Goal: Transaction & Acquisition: Download file/media

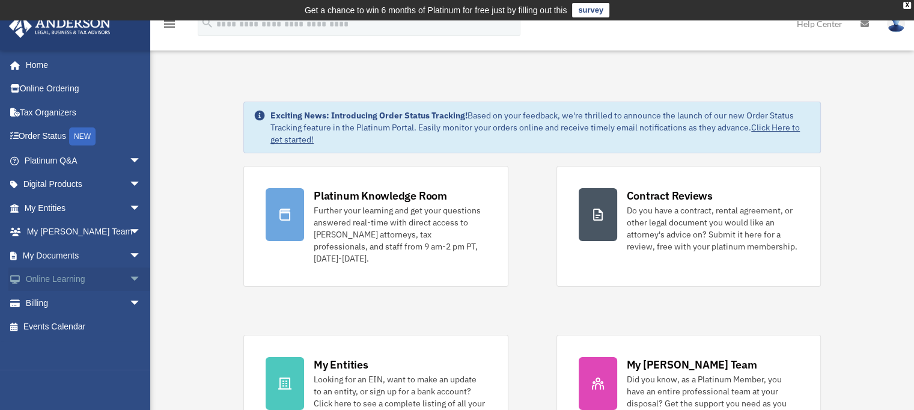
click at [72, 275] on link "Online Learning arrow_drop_down" at bounding box center [83, 279] width 151 height 24
click at [68, 257] on link "My Documents arrow_drop_down" at bounding box center [83, 255] width 151 height 24
click at [129, 252] on span "arrow_drop_down" at bounding box center [141, 255] width 24 height 25
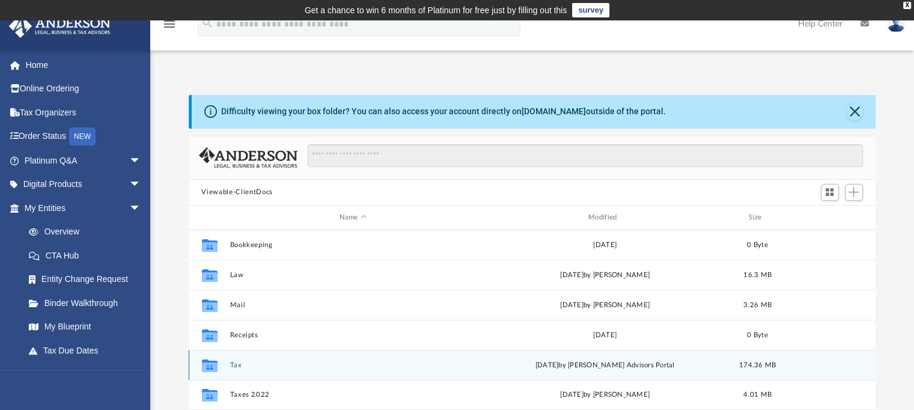
scroll to position [50, 0]
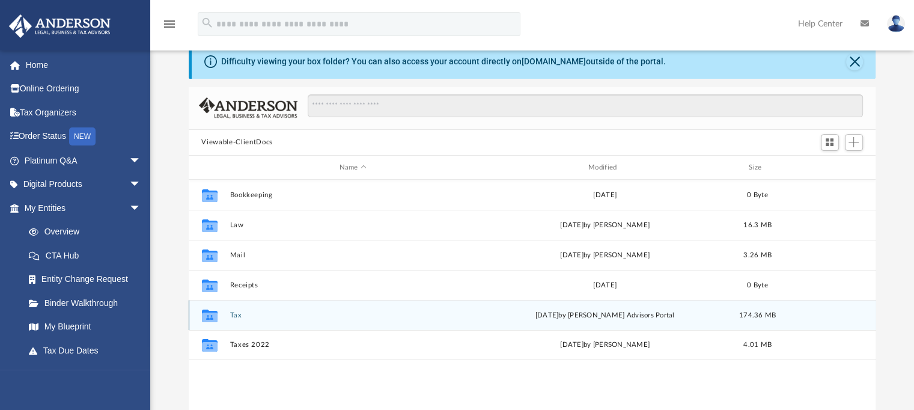
click at [219, 320] on div "Collaborated Folder" at bounding box center [209, 315] width 30 height 19
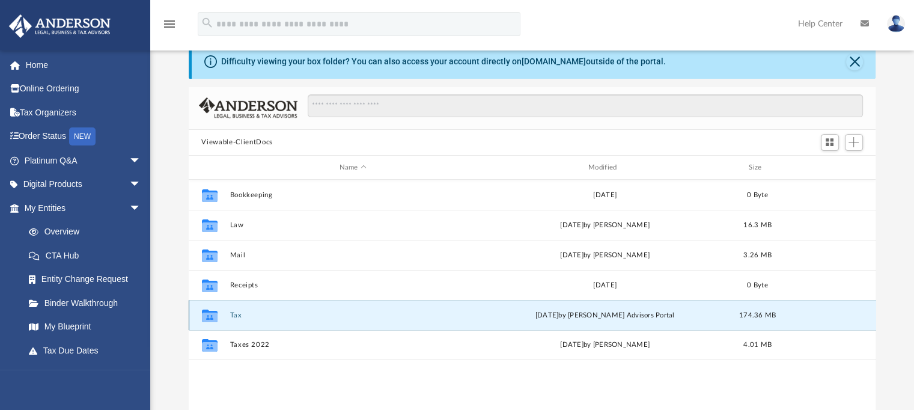
click at [211, 320] on icon "grid" at bounding box center [209, 317] width 16 height 10
click at [250, 320] on div "Collaborated Folder Tax [DATE] by [PERSON_NAME] Advisors Portal 174.36 MB" at bounding box center [532, 315] width 687 height 30
click at [210, 318] on icon "grid" at bounding box center [209, 317] width 16 height 10
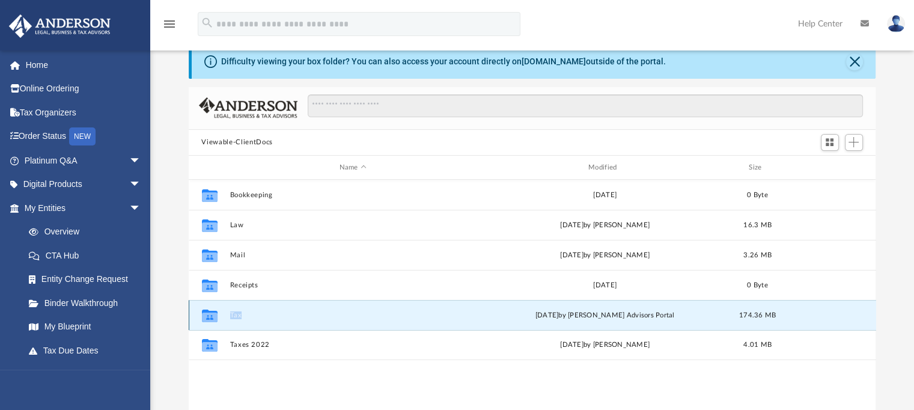
click at [210, 318] on icon "grid" at bounding box center [209, 317] width 16 height 10
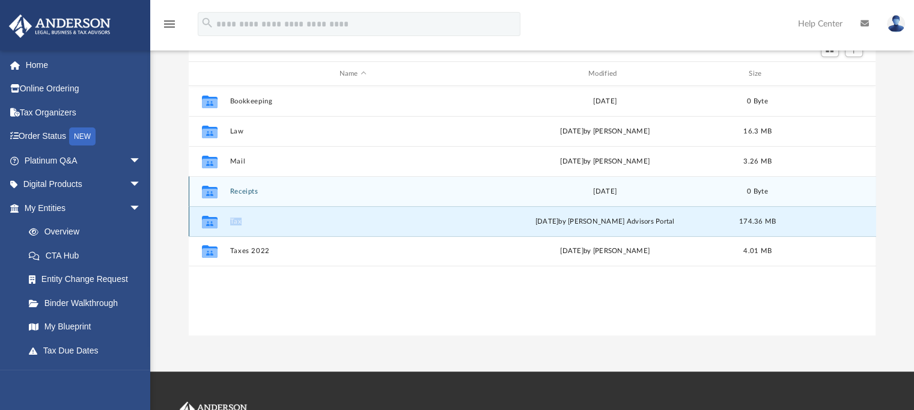
scroll to position [0, 0]
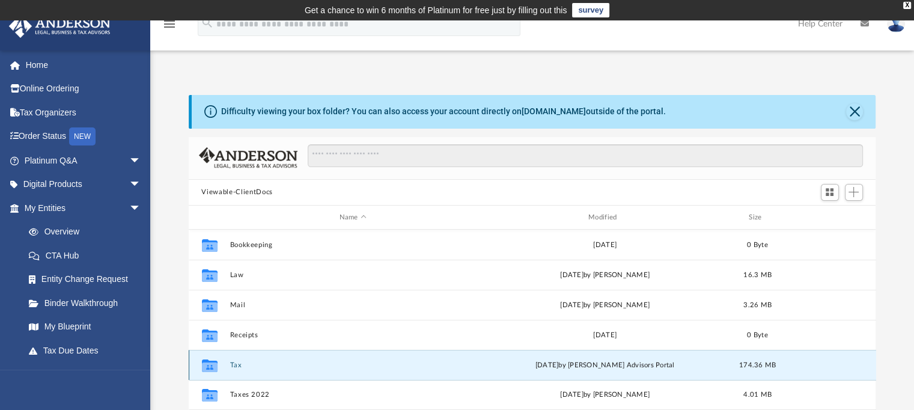
click at [209, 368] on icon "grid" at bounding box center [209, 365] width 16 height 13
click at [240, 366] on button "Tax" at bounding box center [352, 365] width 246 height 8
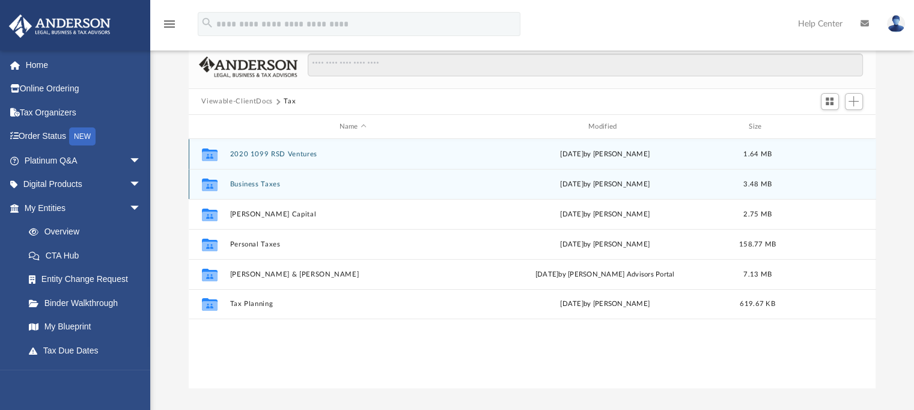
scroll to position [93, 0]
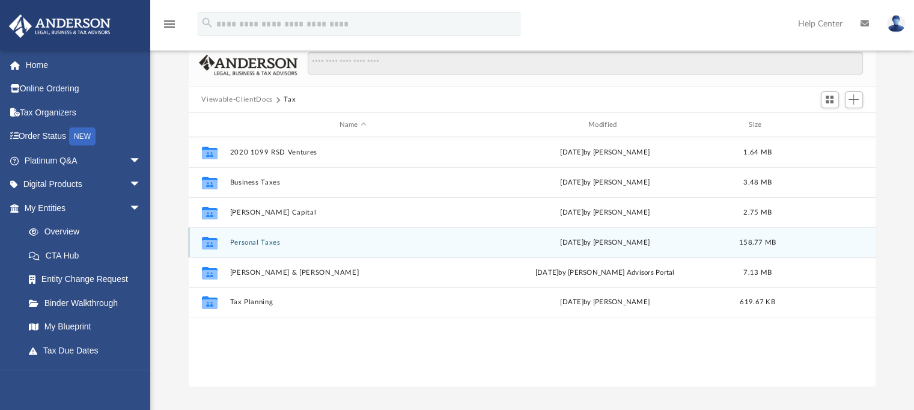
click at [213, 239] on icon "grid" at bounding box center [209, 243] width 16 height 13
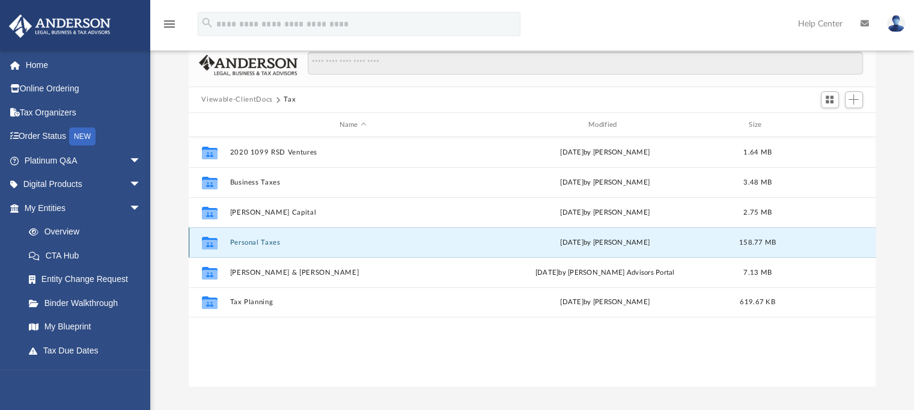
click at [268, 248] on div "Collaborated Folder Personal Taxes [DATE] by [PERSON_NAME] 158.77 MB" at bounding box center [532, 242] width 687 height 30
click at [263, 237] on div "Collaborated Folder Personal Taxes [DATE] by [PERSON_NAME] 158.77 MB" at bounding box center [532, 242] width 687 height 30
click at [263, 241] on button "Personal Taxes" at bounding box center [352, 243] width 246 height 8
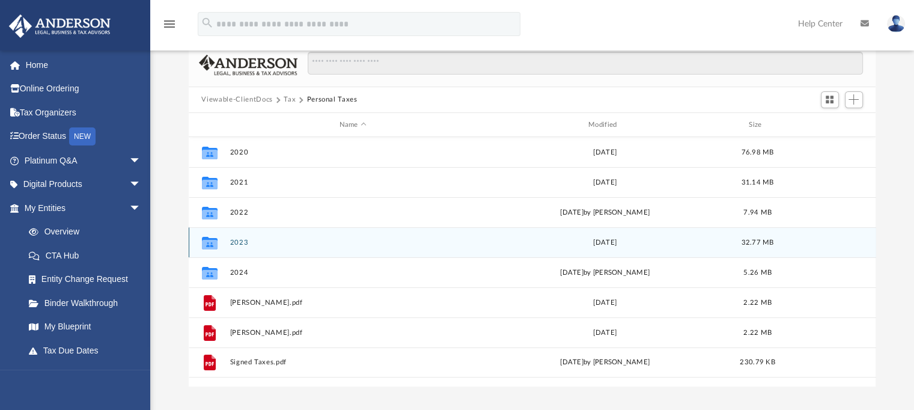
click at [230, 242] on button "2023" at bounding box center [352, 243] width 246 height 8
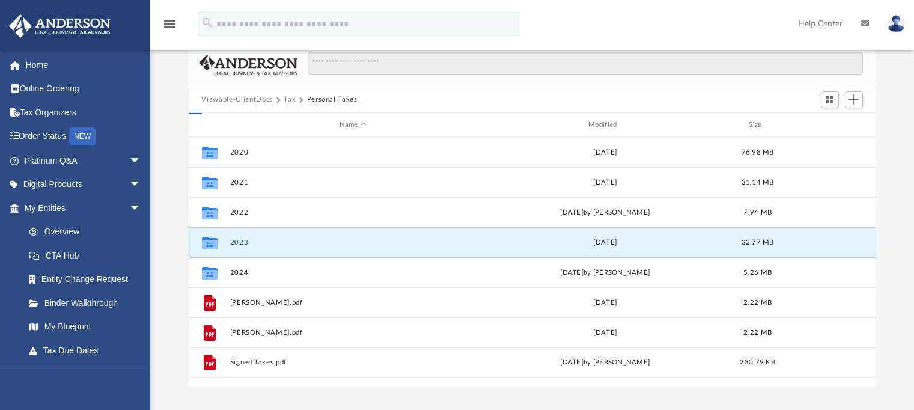
click at [230, 242] on button "2023" at bounding box center [352, 243] width 246 height 8
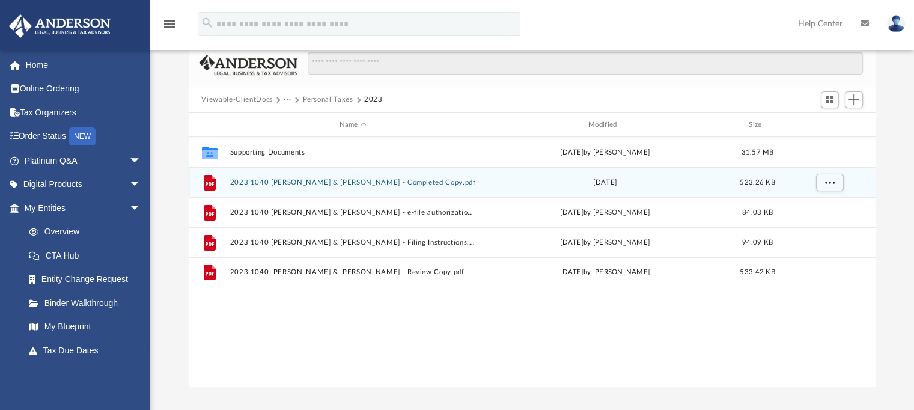
click at [337, 183] on button "2023 1040 [PERSON_NAME] & [PERSON_NAME] - Completed Copy.pdf" at bounding box center [352, 182] width 246 height 8
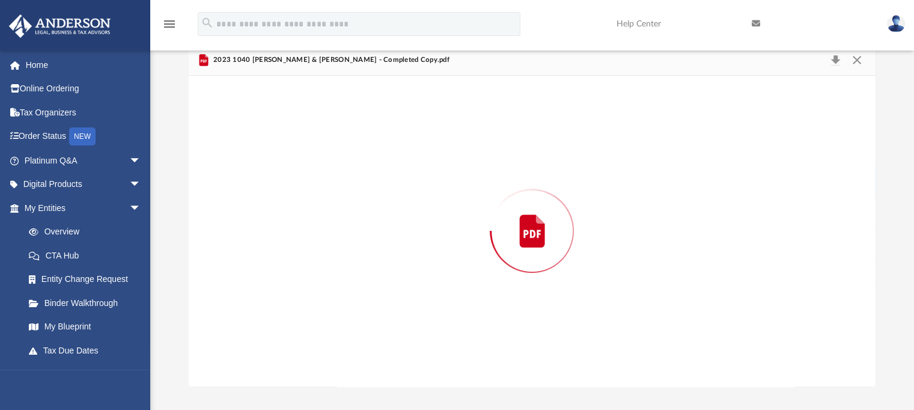
click at [337, 183] on div "Preview" at bounding box center [532, 231] width 687 height 310
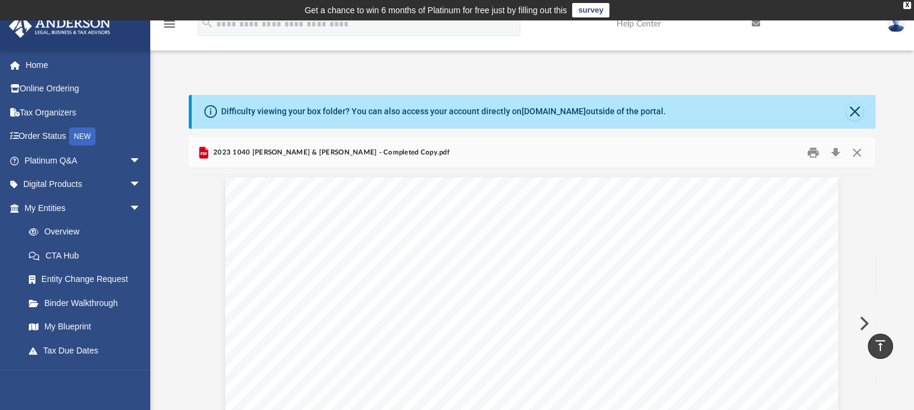
scroll to position [0, 0]
click at [836, 154] on button "Download" at bounding box center [836, 152] width 22 height 19
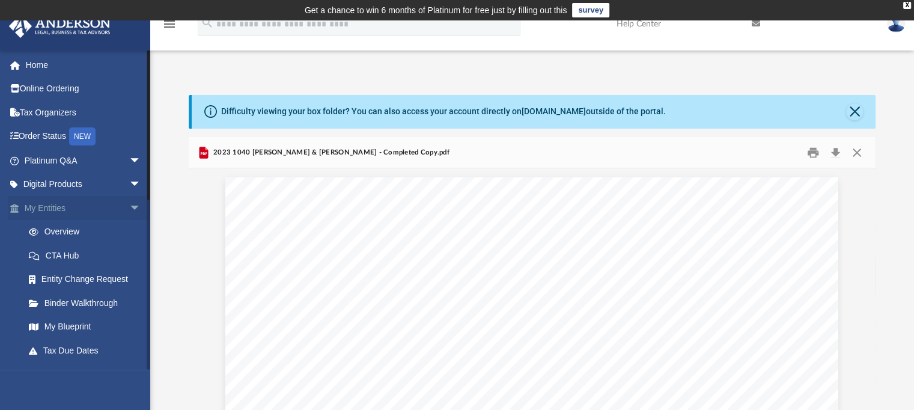
click at [22, 211] on span at bounding box center [21, 208] width 8 height 8
click at [32, 70] on link "Home" at bounding box center [83, 65] width 151 height 24
click at [38, 106] on link "Tax Organizers" at bounding box center [83, 112] width 151 height 24
